Goal: Book appointment/travel/reservation

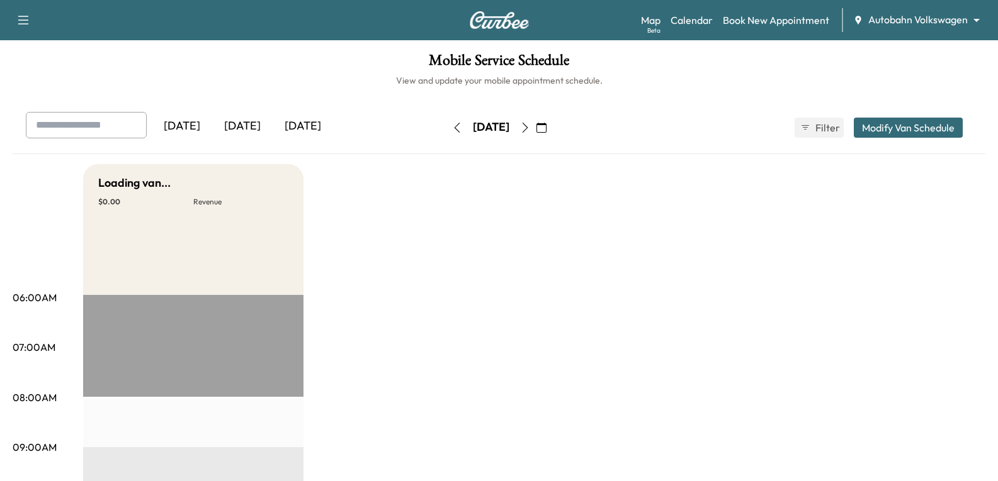
click at [927, 17] on body "Support Log Out Map Beta Calendar Book New Appointment Autobahn Volkswagen ****…" at bounding box center [499, 240] width 998 height 481
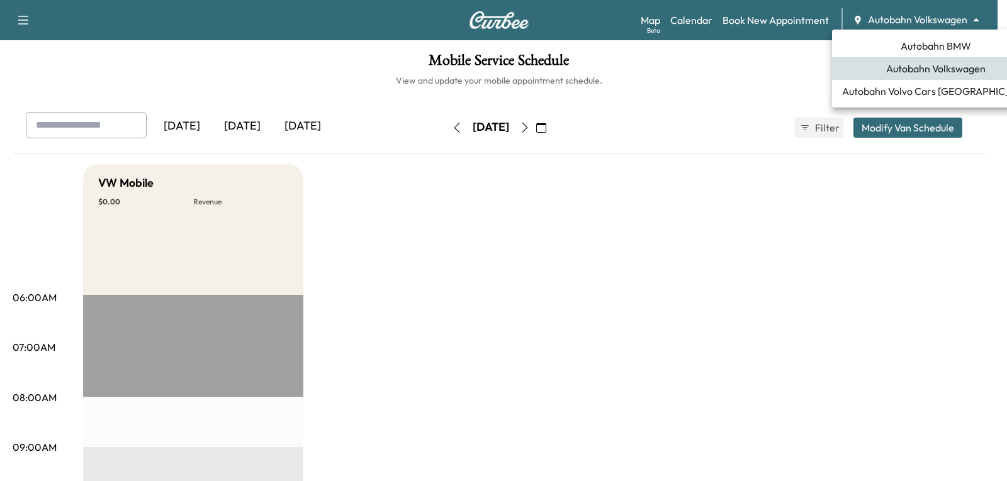
click at [908, 91] on span "Autobahn Volvo Cars [GEOGRAPHIC_DATA]" at bounding box center [936, 91] width 188 height 15
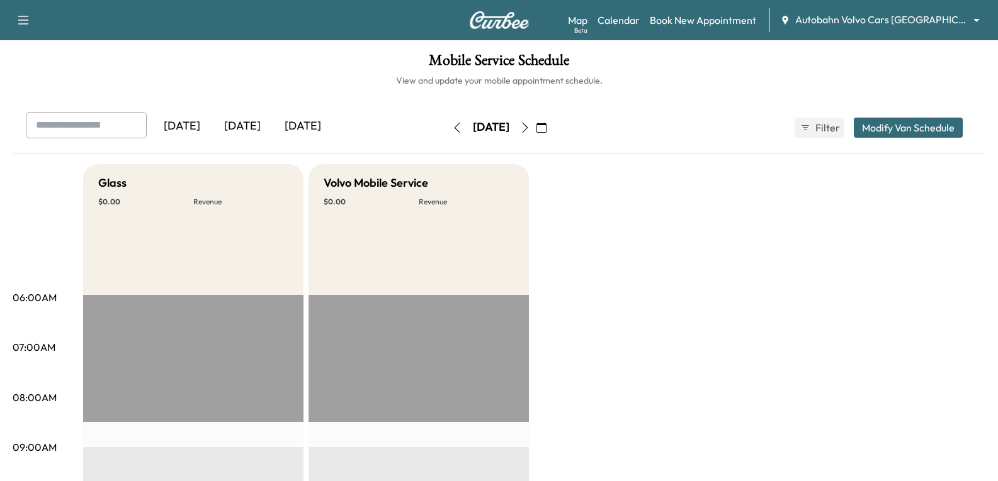
click at [546, 128] on icon "button" at bounding box center [541, 128] width 10 height 10
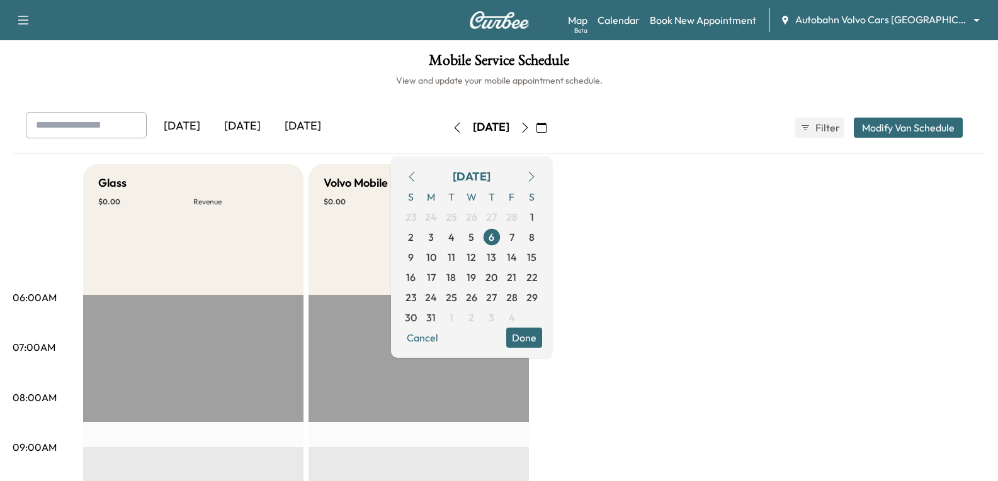
click at [542, 182] on button "button" at bounding box center [530, 177] width 21 height 20
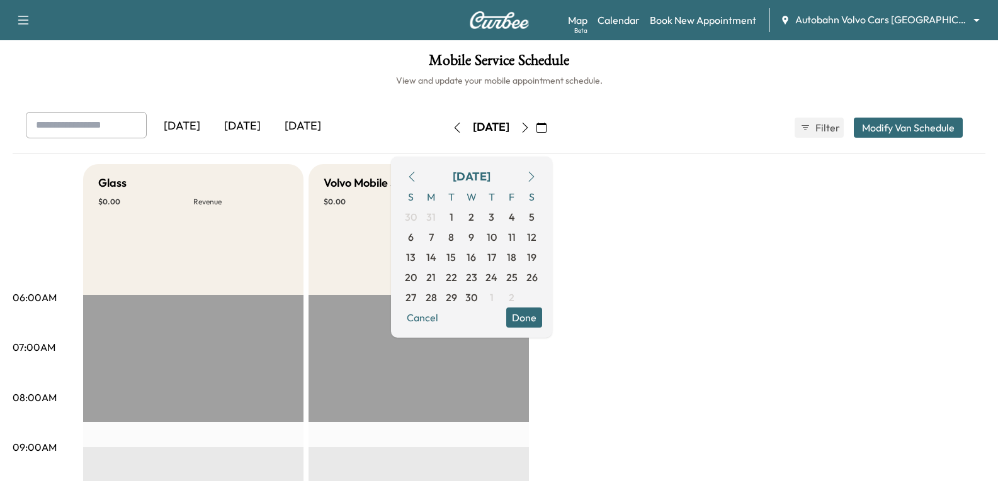
click at [542, 182] on button "button" at bounding box center [530, 177] width 21 height 20
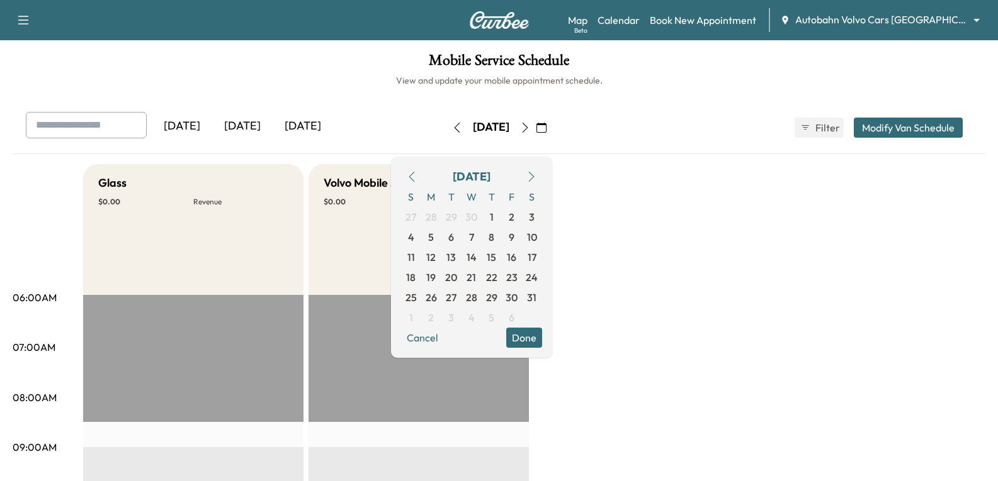
click at [542, 182] on button "button" at bounding box center [530, 177] width 21 height 20
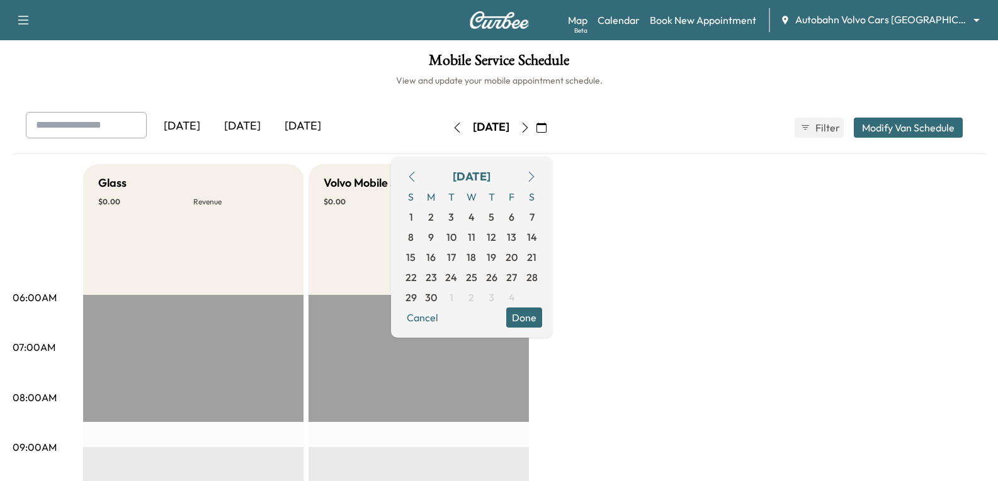
click at [542, 182] on button "button" at bounding box center [530, 177] width 21 height 20
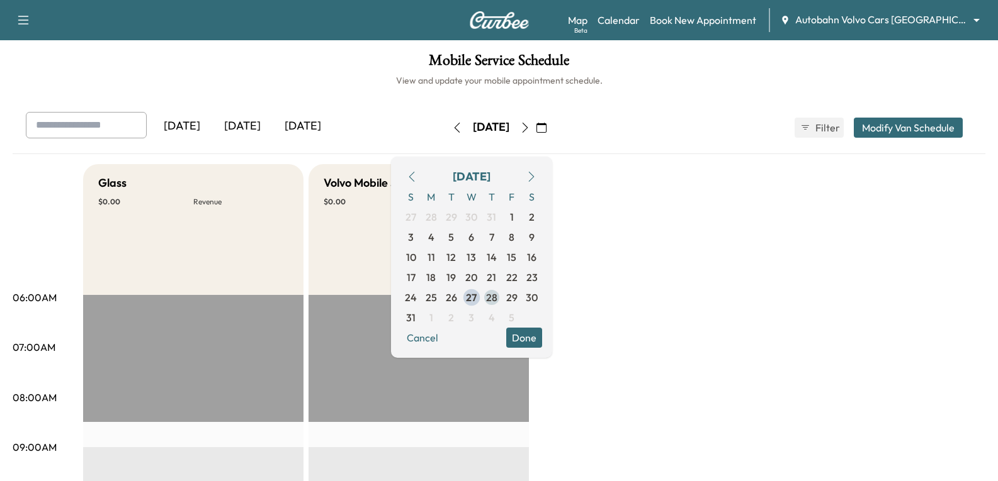
click at [497, 293] on span "28" at bounding box center [491, 297] width 11 height 15
click at [542, 343] on button "Done" at bounding box center [524, 338] width 36 height 20
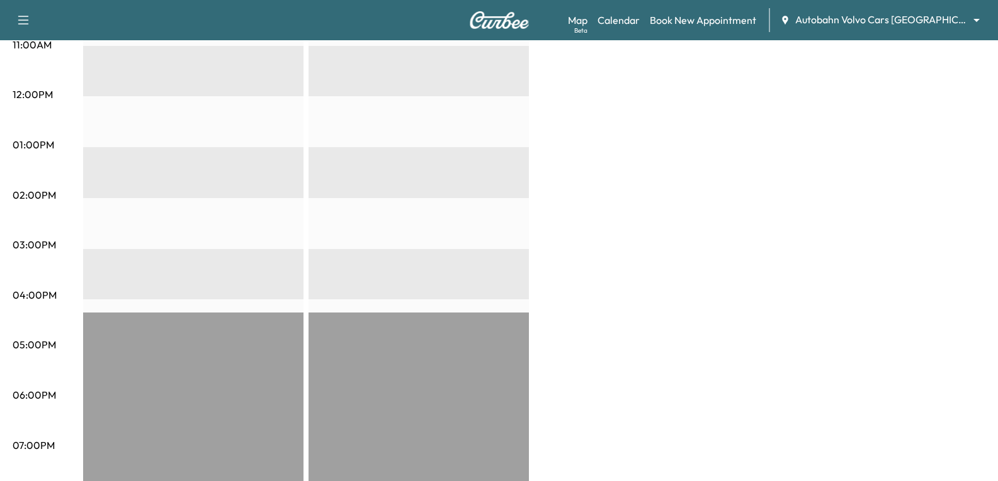
scroll to position [639, 0]
